Goal: Transaction & Acquisition: Purchase product/service

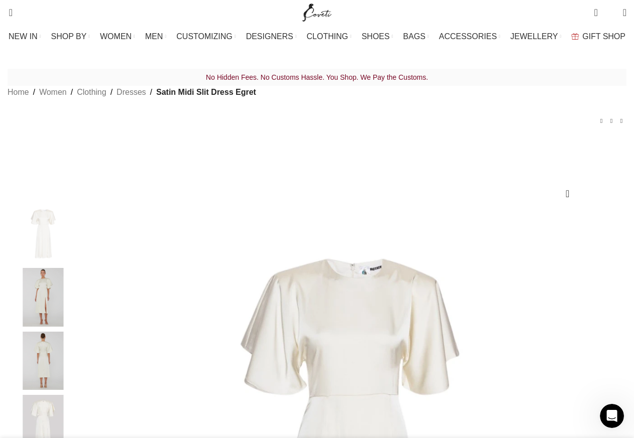
scroll to position [0, 211]
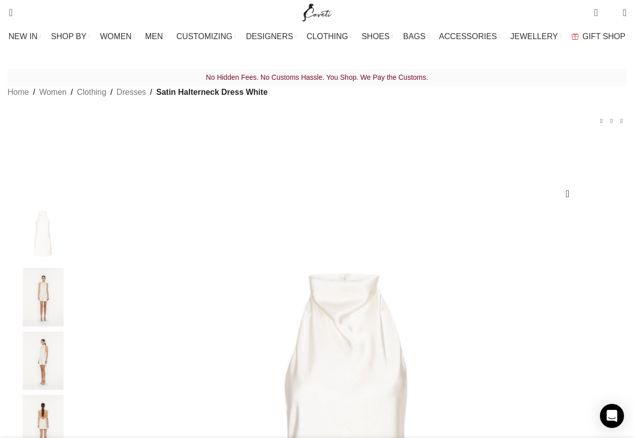
scroll to position [0, 105]
